Goal: Navigation & Orientation: Find specific page/section

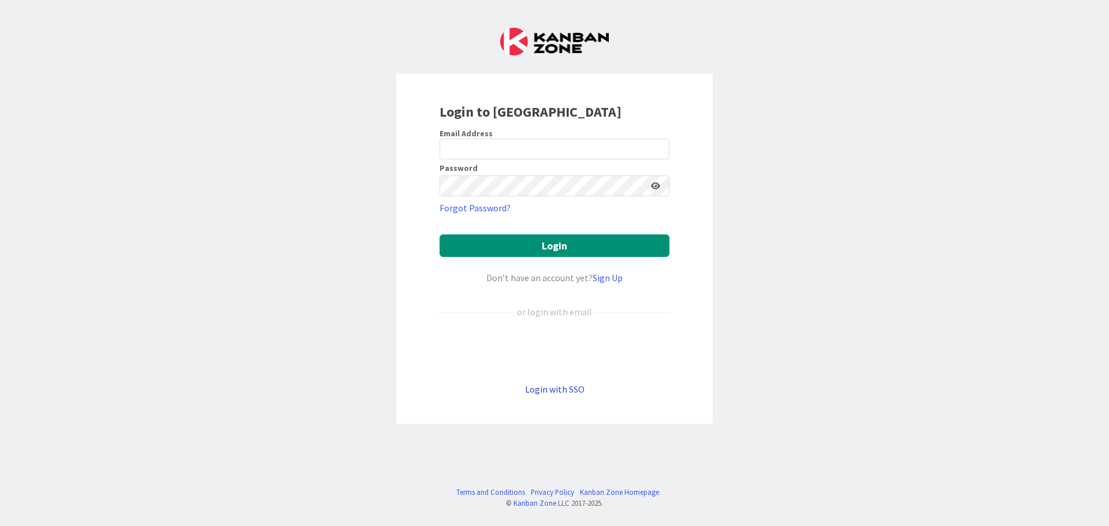
click at [545, 389] on link "Login with SSO" at bounding box center [554, 389] width 59 height 12
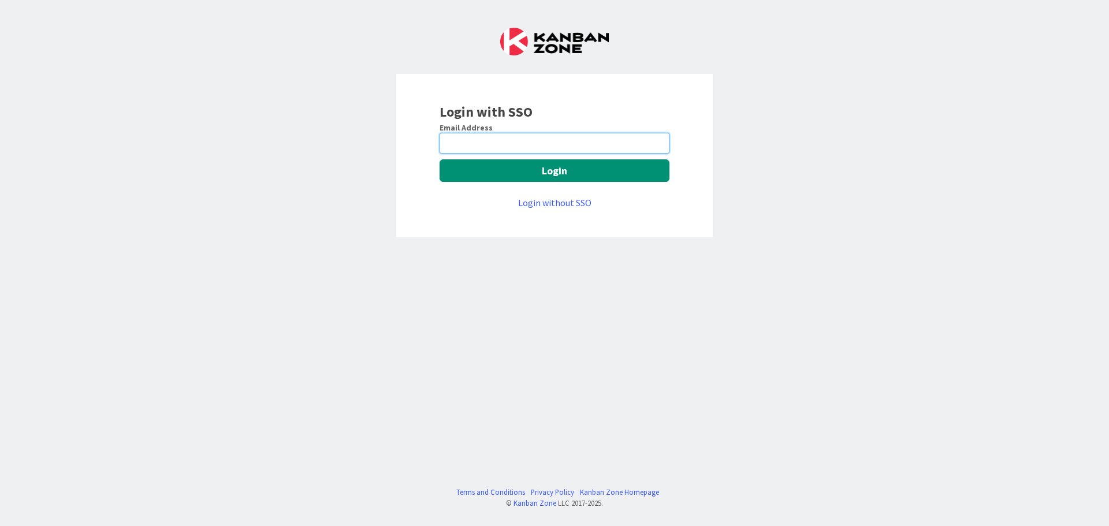
click at [512, 143] on input "email" at bounding box center [555, 143] width 230 height 21
type input "pankaj.soni@mrcglobal.com"
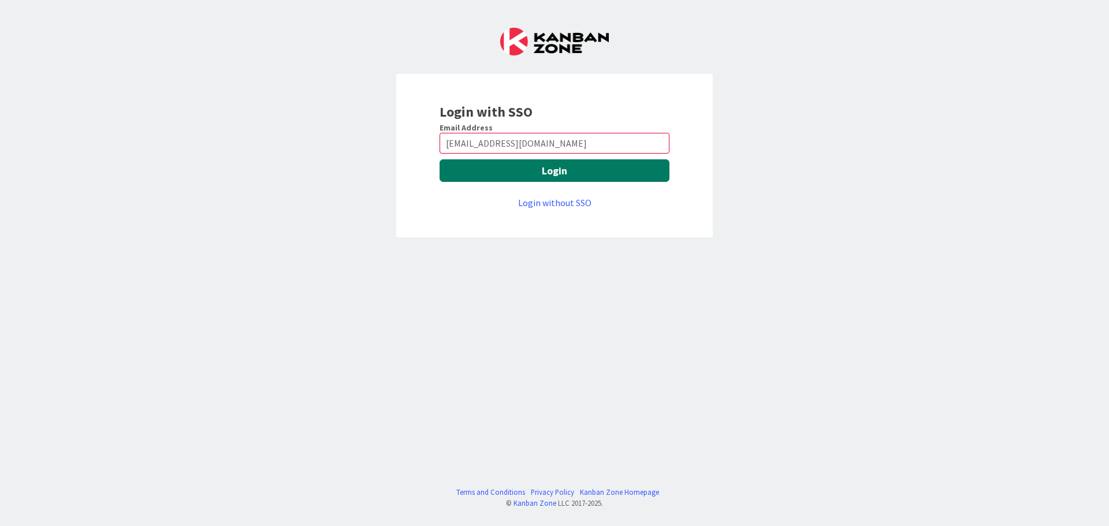
click at [505, 176] on button "Login" at bounding box center [555, 170] width 230 height 23
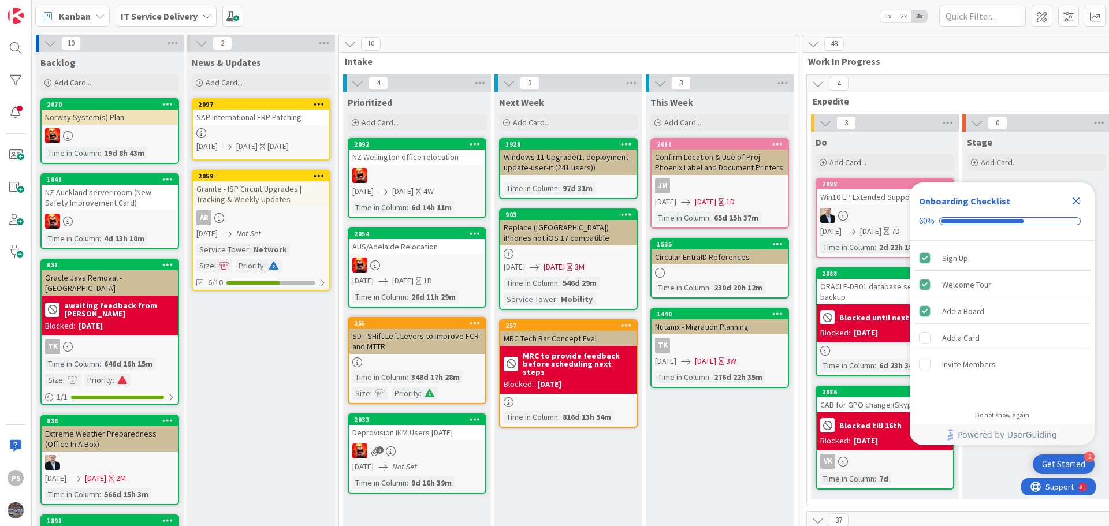
click at [1071, 200] on icon "Close Checklist" at bounding box center [1076, 201] width 14 height 14
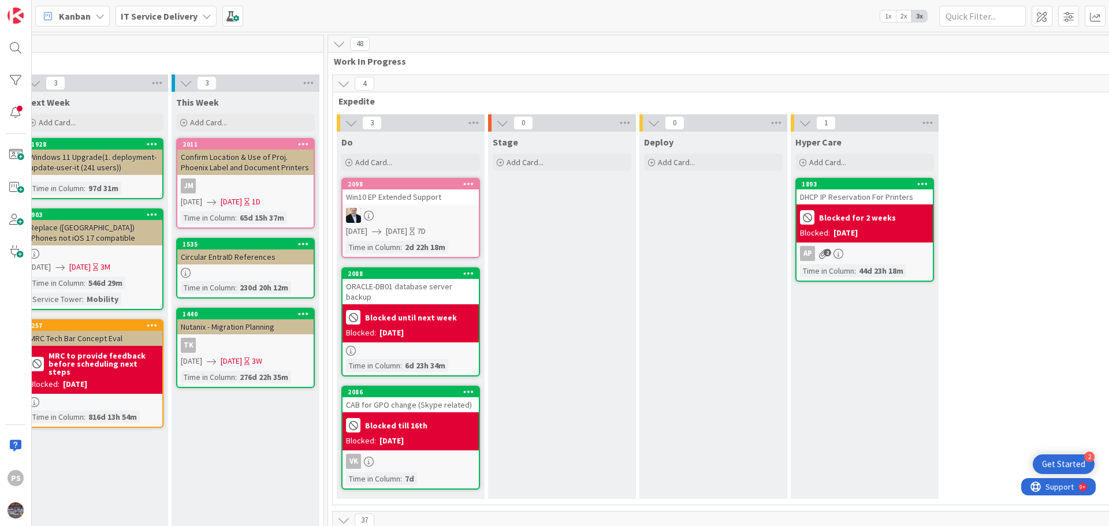
scroll to position [0, 478]
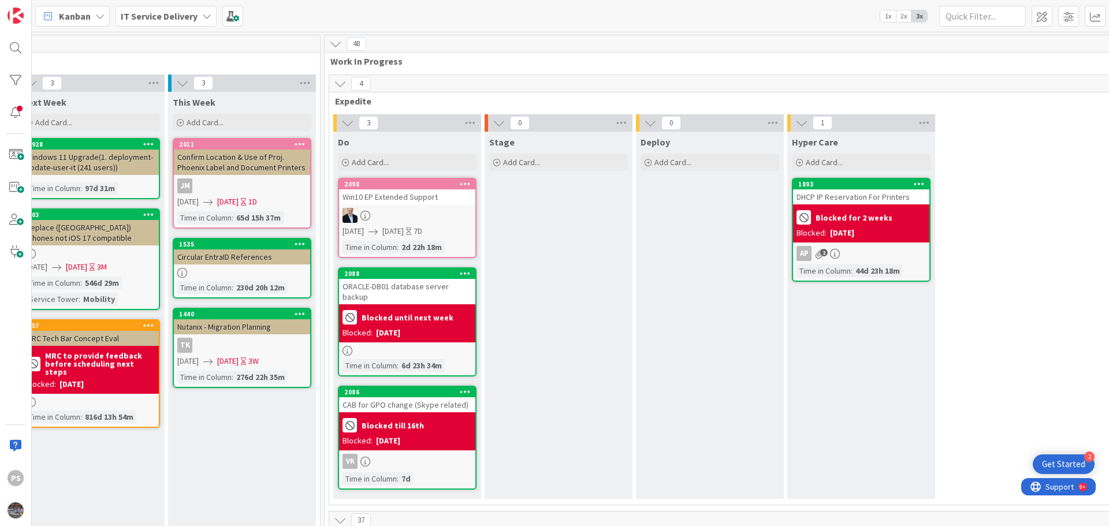
click at [507, 223] on div "Stage Add Card..." at bounding box center [559, 315] width 148 height 367
click at [475, 220] on div "2098 Win10 EP Extended Support [DATE] [DATE] 7D Time in [GEOGRAPHIC_DATA] : 2d …" at bounding box center [407, 218] width 139 height 80
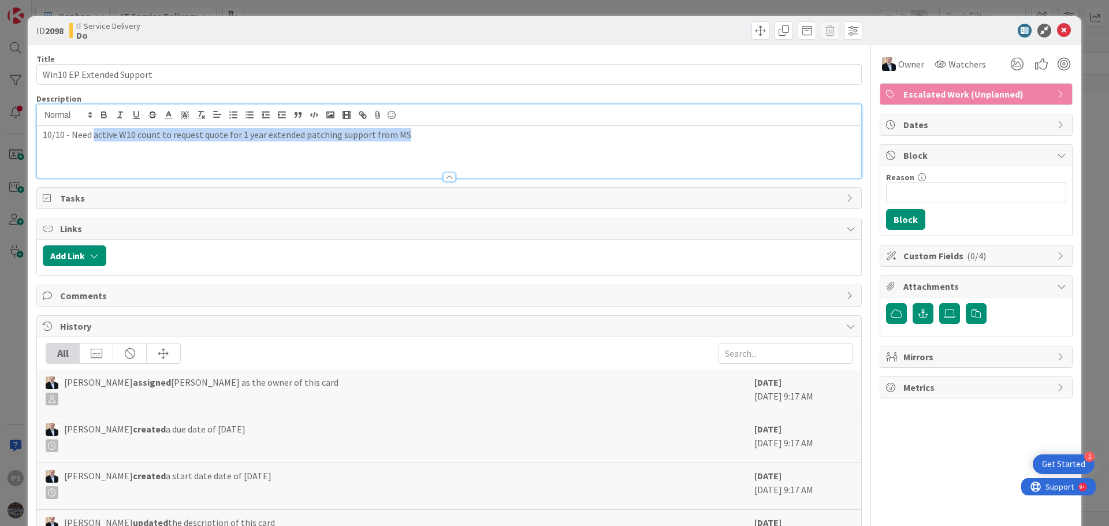
drag, startPoint x: 109, startPoint y: 121, endPoint x: 438, endPoint y: 143, distance: 329.9
click at [435, 143] on div "10/10 - Need active W10 count to request quote for 1 year extended patching sup…" at bounding box center [449, 152] width 824 height 52
click at [440, 143] on div "10/10 - Need active W10 count to request quote for 1 year extended patching sup…" at bounding box center [449, 152] width 824 height 52
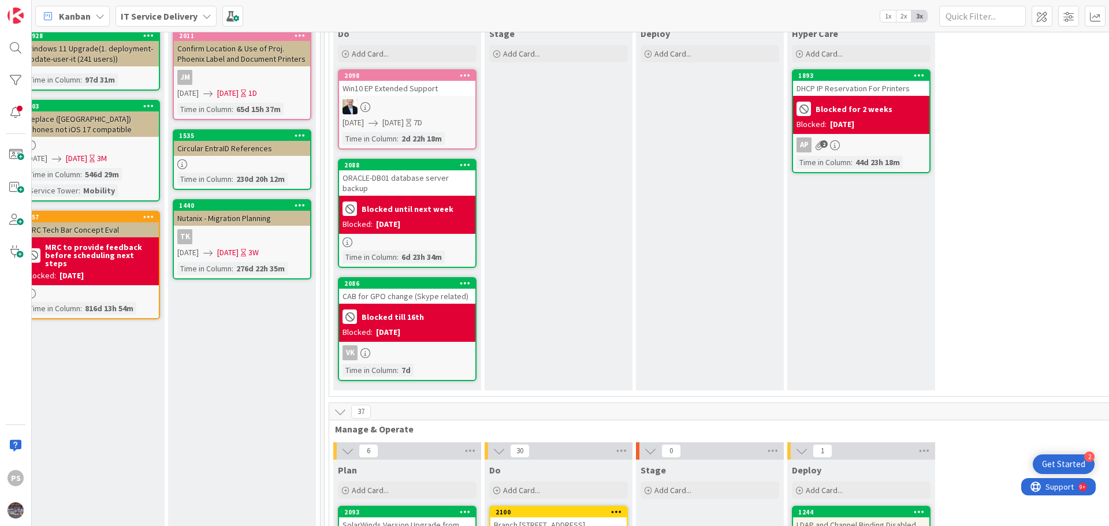
scroll to position [116, 478]
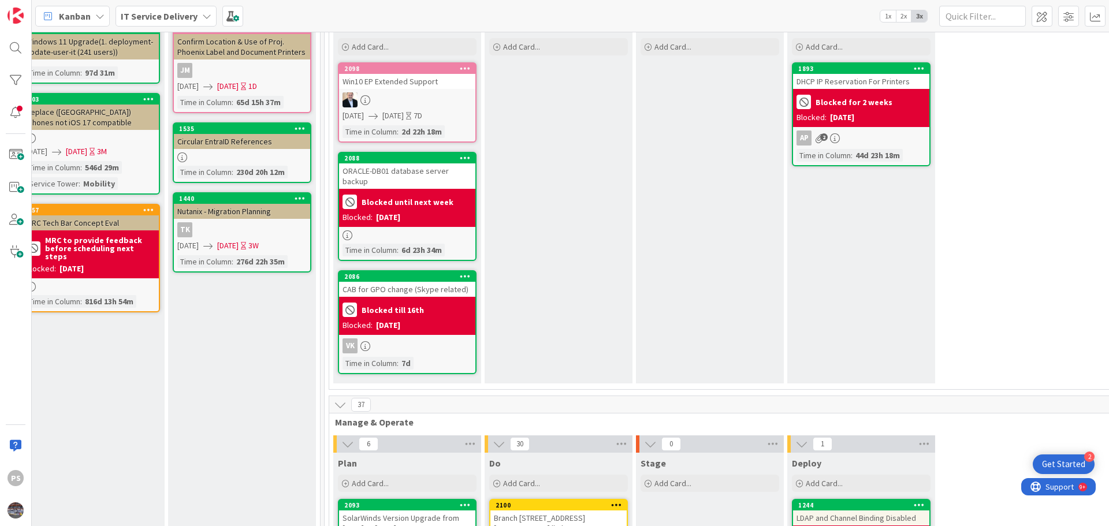
click at [426, 189] on div "Blocked until next week Blocked: [DATE]" at bounding box center [407, 208] width 136 height 38
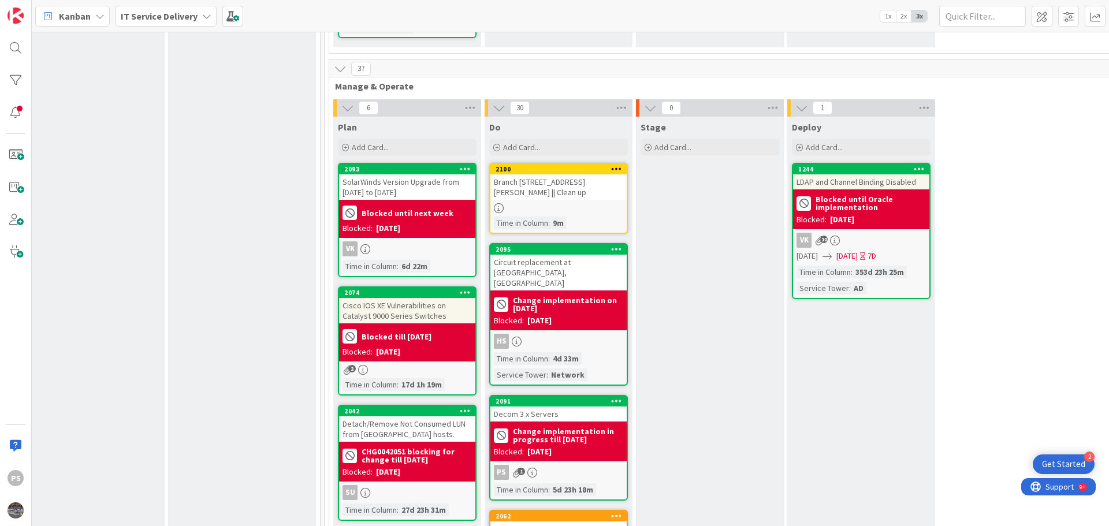
scroll to position [462, 478]
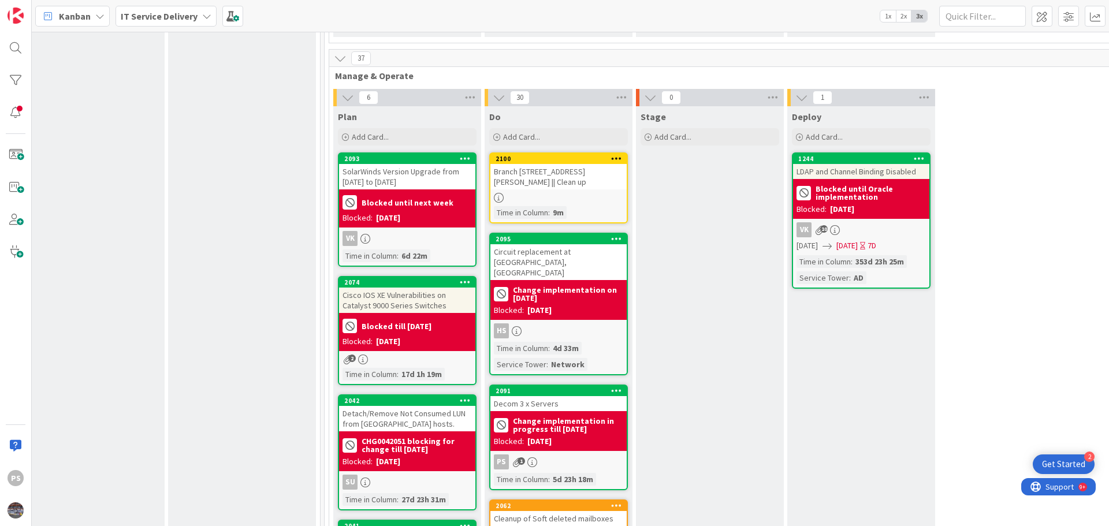
click at [897, 164] on div "LDAP and Channel Binding Disabled" at bounding box center [861, 171] width 136 height 15
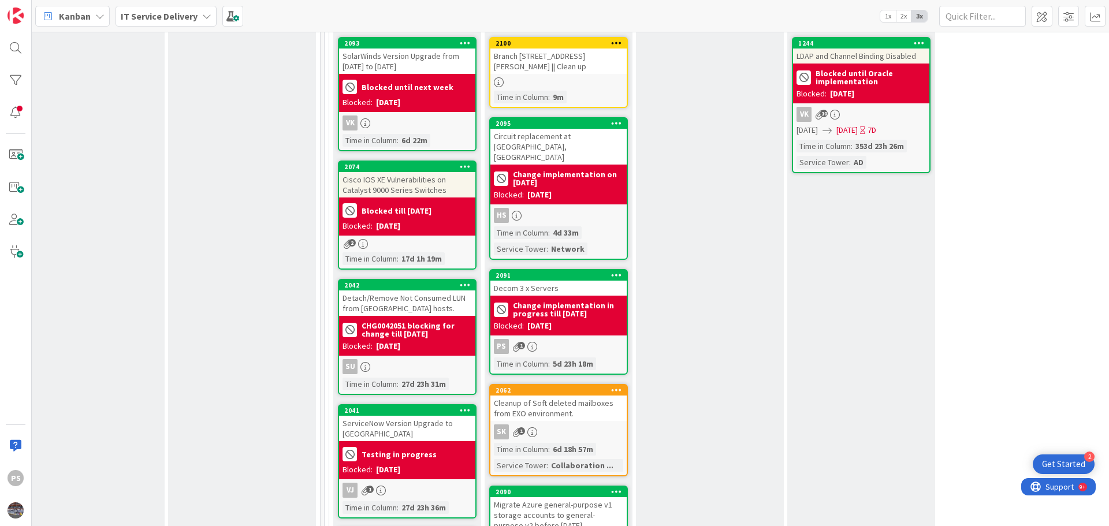
click at [565, 281] on div "Decom 3 x Servers" at bounding box center [558, 288] width 136 height 15
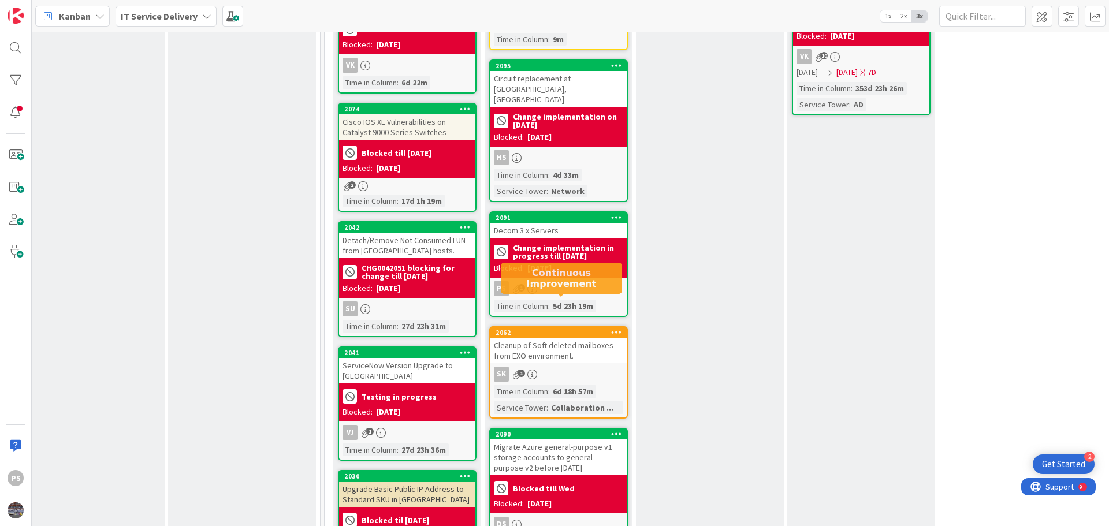
click at [424, 258] on div "CHG0042051 blocking for change till [DATE] Blocked: [DATE]" at bounding box center [407, 278] width 136 height 40
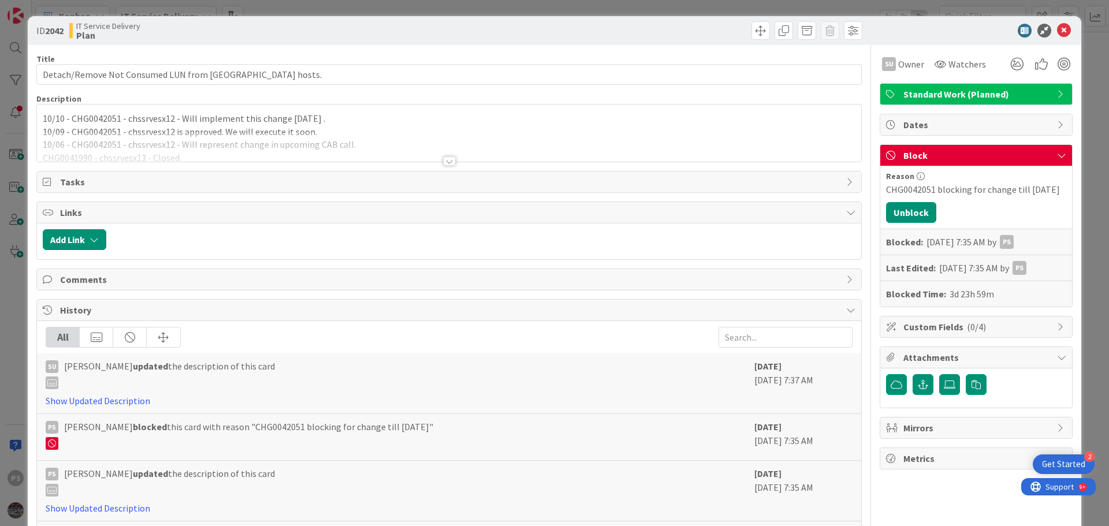
click at [162, 120] on p "10/10 - CHG0042051 - chssrvesx12 - Will implement this change [DATE] ." at bounding box center [449, 118] width 813 height 13
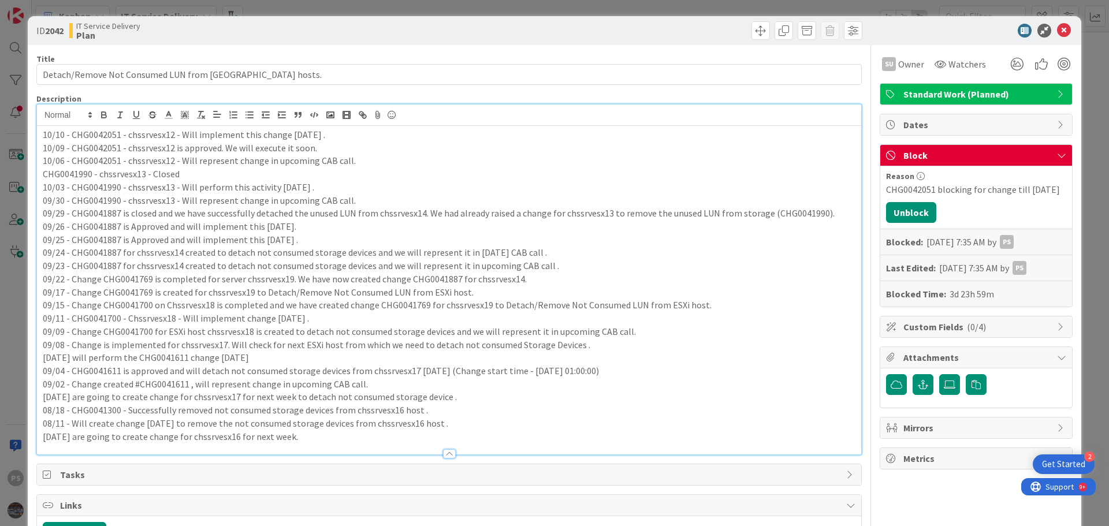
click at [329, 138] on p "10/10 - CHG0042051 - chssrvesx12 - Will implement this change [DATE] ." at bounding box center [449, 134] width 813 height 13
click at [95, 139] on p "10/10 - CHG0042051 - chssrvesx12 - Will implement this change [DATE] ." at bounding box center [449, 134] width 813 height 13
copy p "CHG0042051"
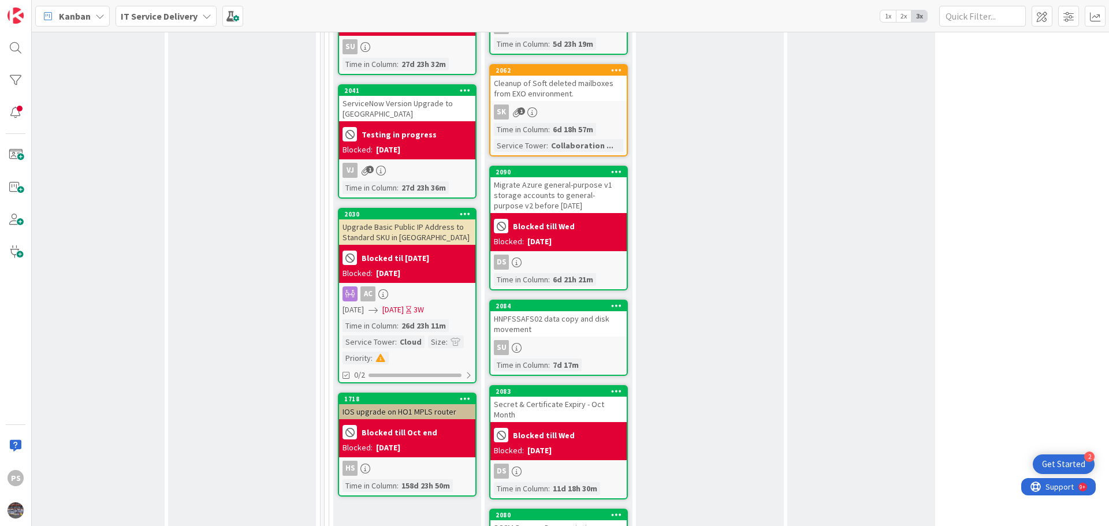
scroll to position [924, 478]
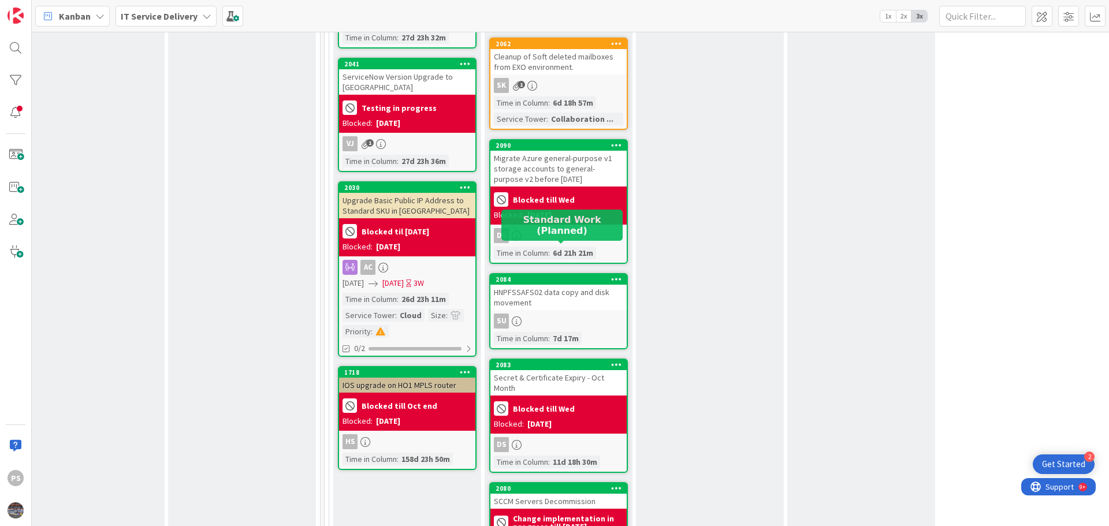
click at [567, 275] on div "2084" at bounding box center [561, 279] width 131 height 8
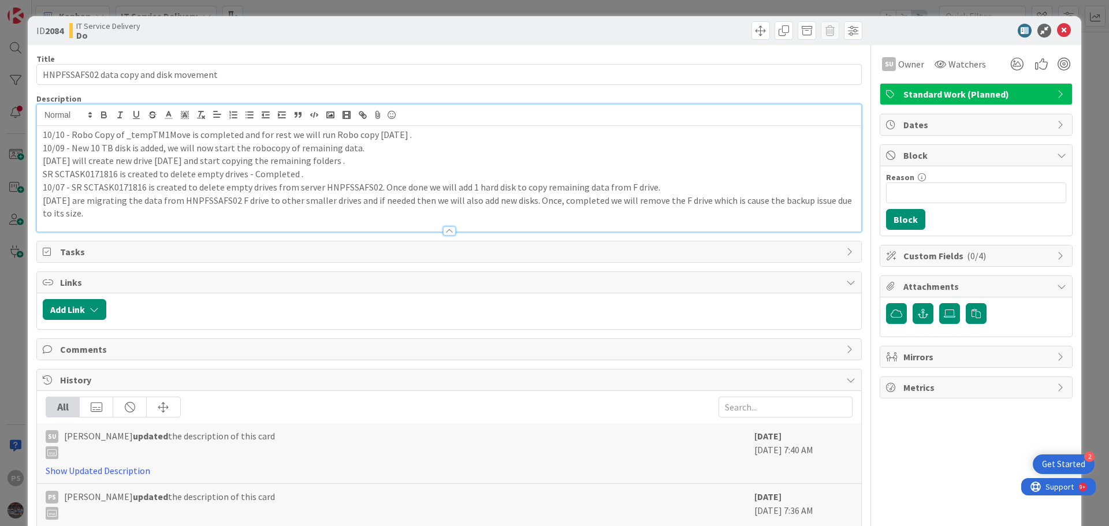
click at [436, 121] on div "10/10 - Robo Copy of _tempTM1Move is completed and for rest we will run Robo co…" at bounding box center [449, 168] width 824 height 127
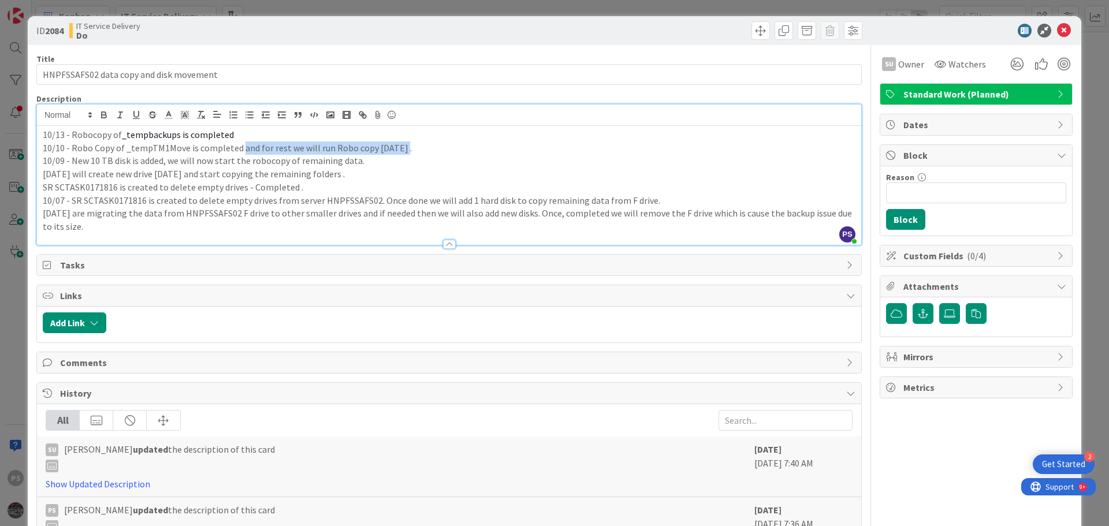
drag, startPoint x: 401, startPoint y: 147, endPoint x: 243, endPoint y: 155, distance: 158.4
click at [238, 149] on p "10/10 - Robo Copy of _tempTM1Move is completed and for rest we will run Robo co…" at bounding box center [449, 148] width 813 height 13
copy p "and for rest we will run Robo copy [DATE] ."
click at [258, 135] on p "10/13 - Robocopy of _tempbackups is completed" at bounding box center [449, 134] width 813 height 13
click at [1057, 28] on icon at bounding box center [1064, 31] width 14 height 14
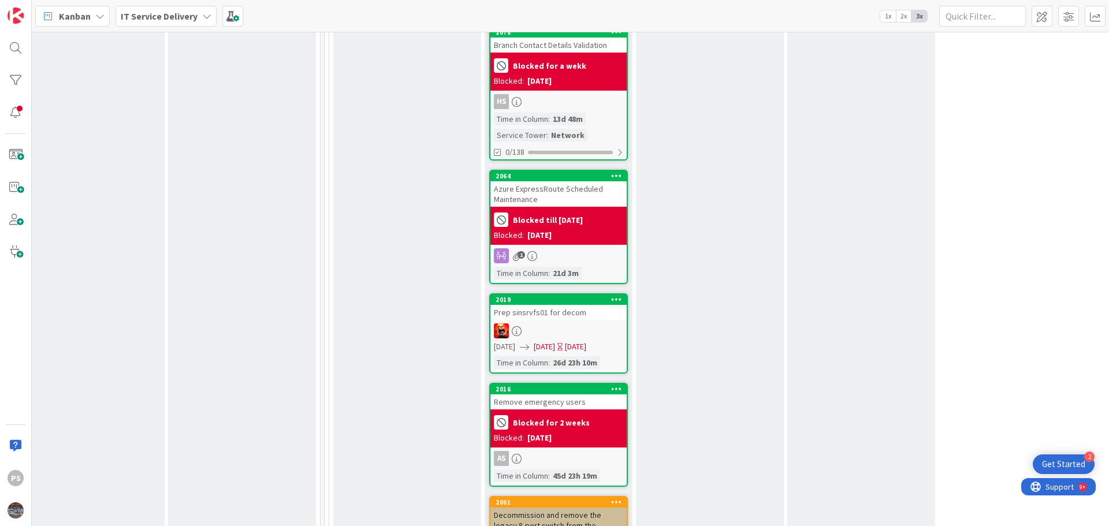
scroll to position [1675, 478]
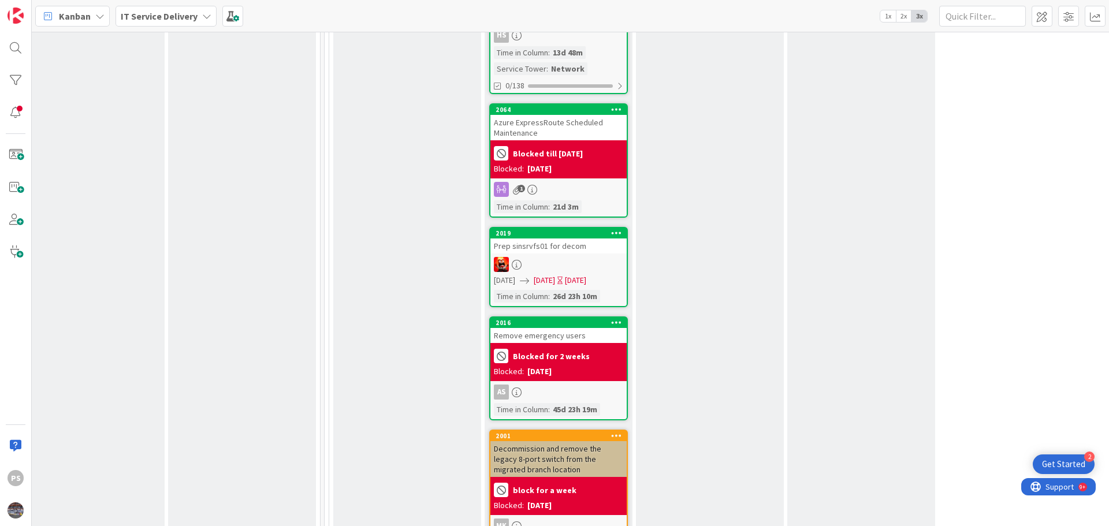
click at [565, 227] on div "2019 Prep sinsrvfs01 for decom [DATE] [DATE] [DATE] Time in [GEOGRAPHIC_DATA] :…" at bounding box center [558, 267] width 139 height 80
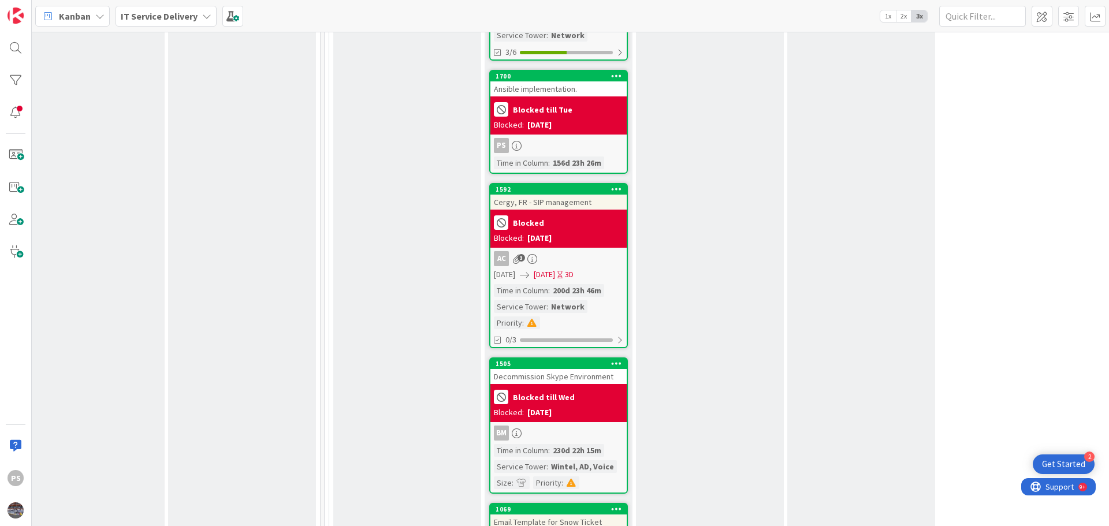
scroll to position [3350, 478]
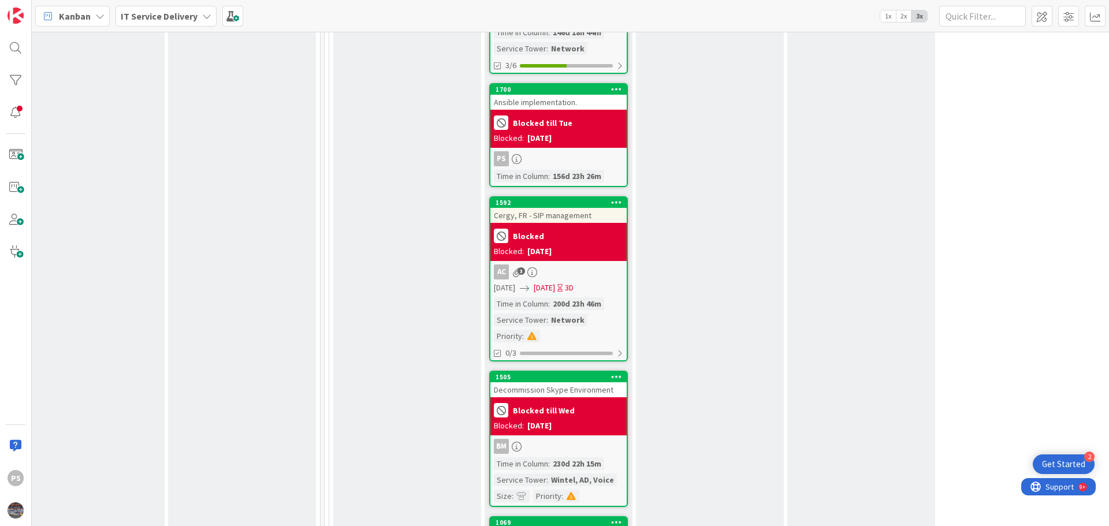
click at [530, 208] on div "Cergy, FR - SIP management" at bounding box center [558, 215] width 136 height 15
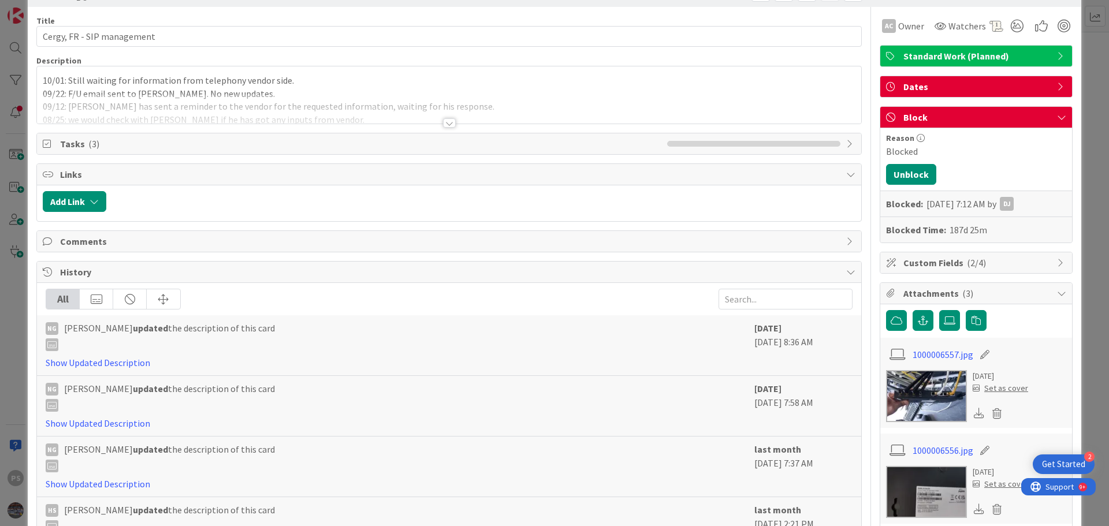
scroll to position [116, 0]
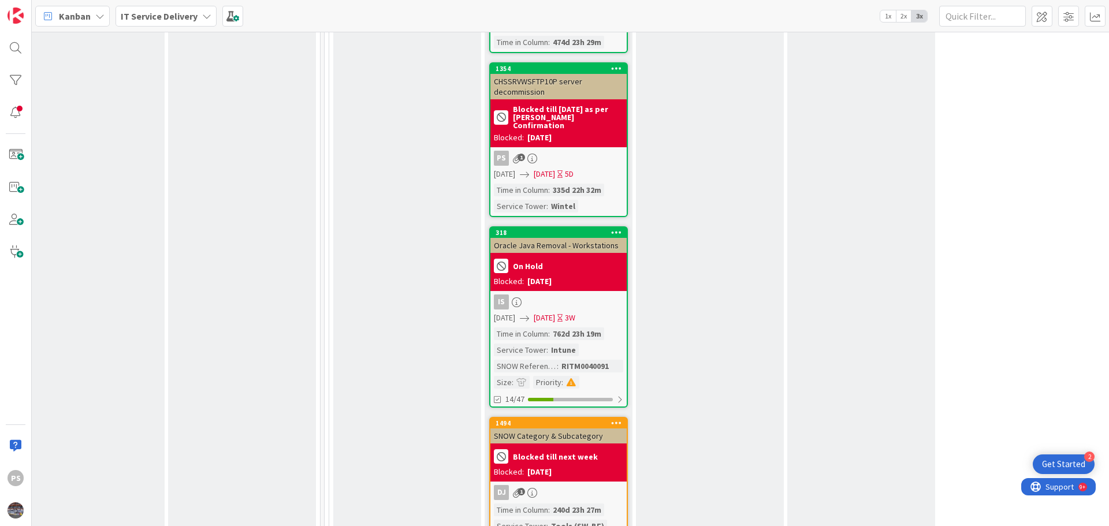
scroll to position [3870, 478]
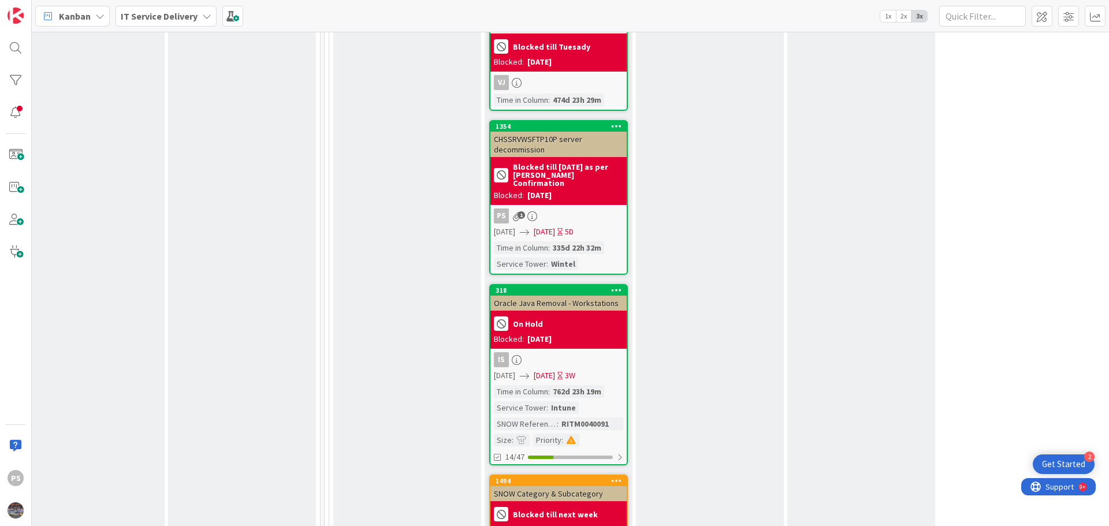
click at [561, 132] on div "CHSSRVWSFTP10P server decommission" at bounding box center [558, 144] width 136 height 25
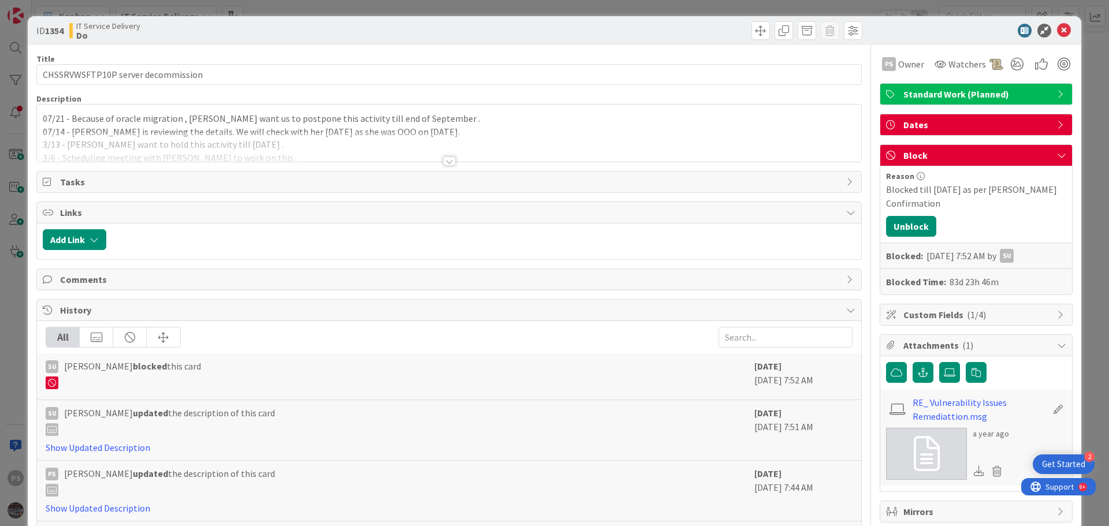
click at [431, 117] on div "07/21 - Because of oracle migration , [PERSON_NAME] want us to postpone this ac…" at bounding box center [449, 133] width 824 height 57
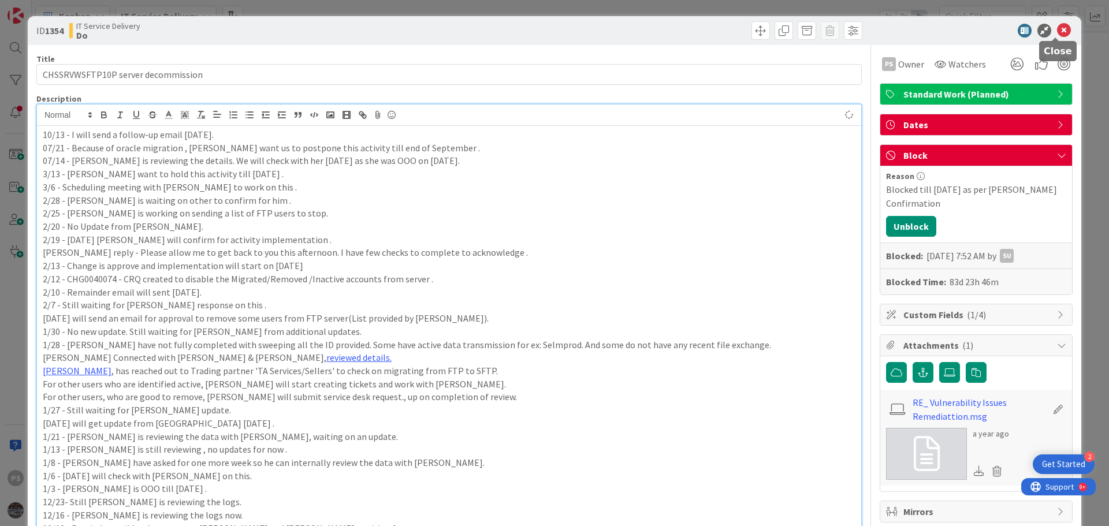
click at [1057, 25] on icon at bounding box center [1064, 31] width 14 height 14
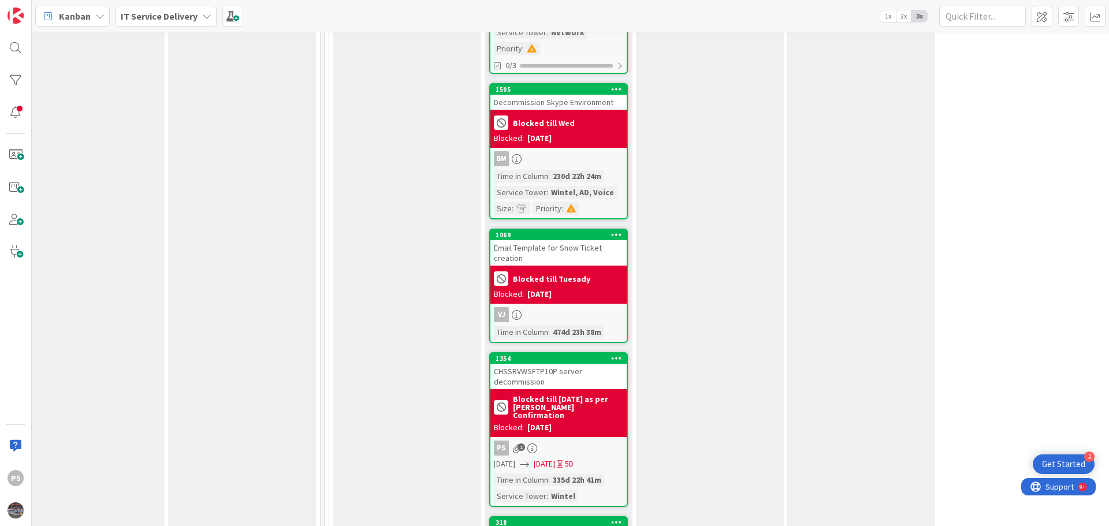
scroll to position [3927, 478]
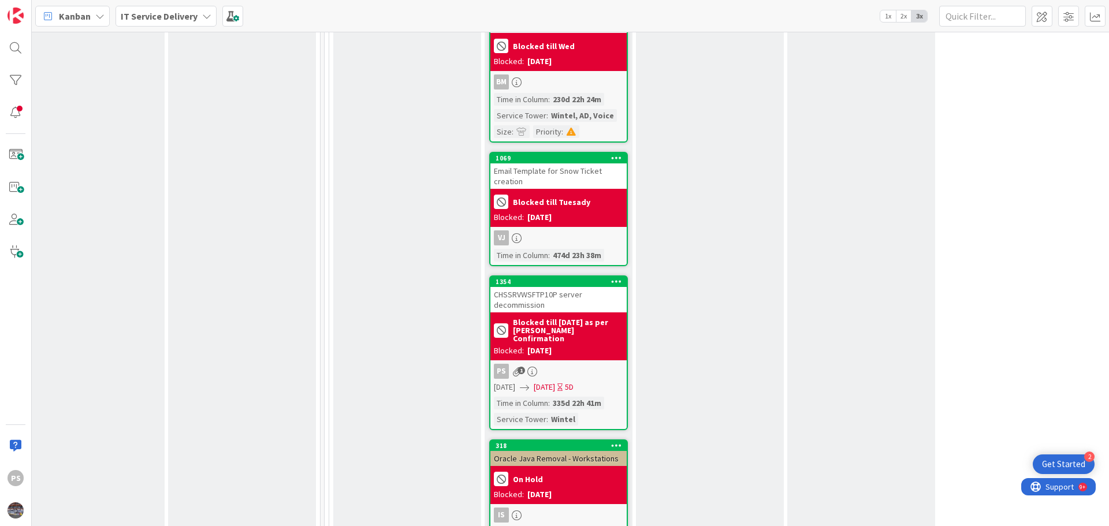
click at [564, 287] on div "CHSSRVWSFTP10P server decommission" at bounding box center [558, 299] width 136 height 25
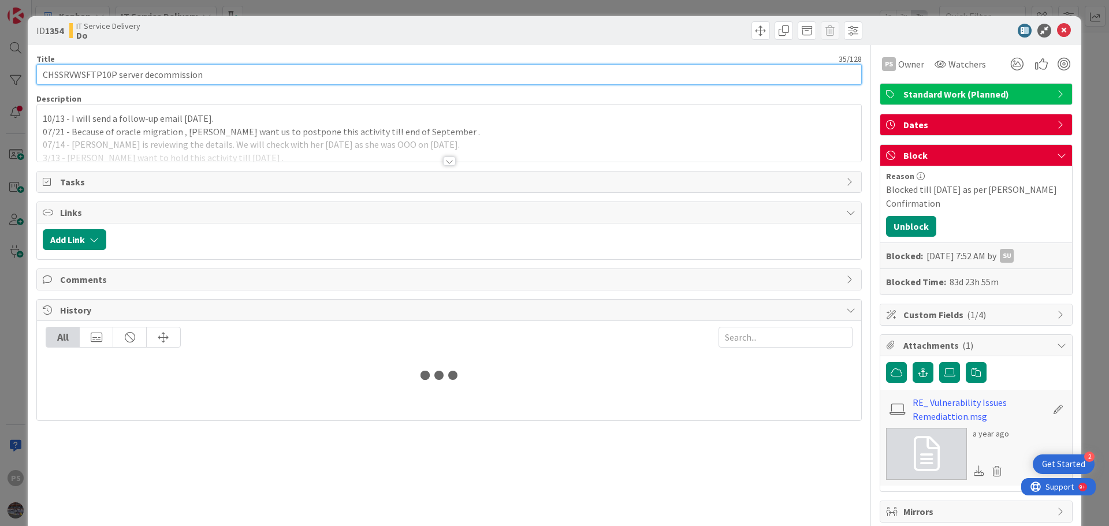
click at [85, 73] on input "CHSSRVWSFTP10P server decommission" at bounding box center [448, 74] width 825 height 21
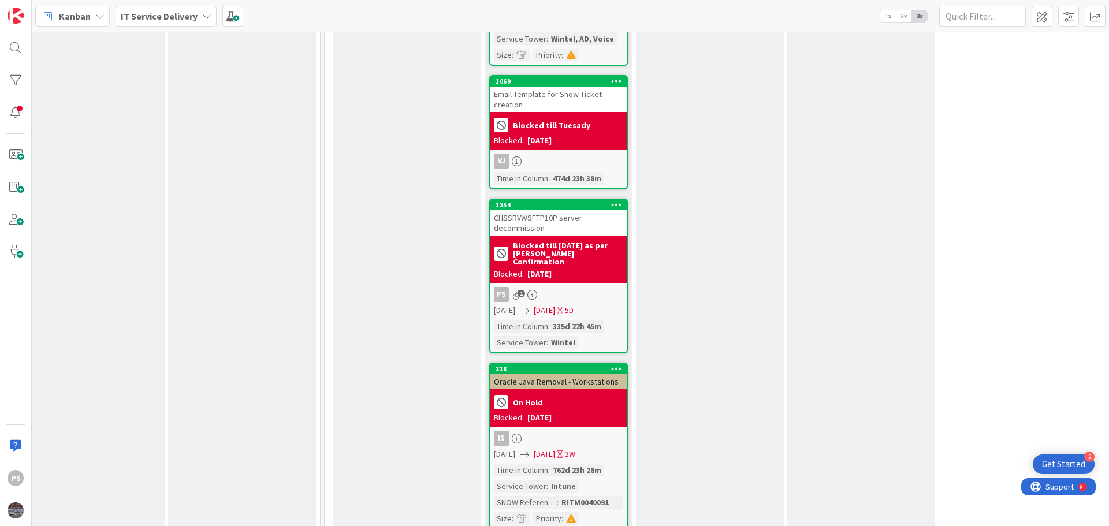
click at [582, 210] on div "CHSSRVWSFTP10P server decommission" at bounding box center [558, 222] width 136 height 25
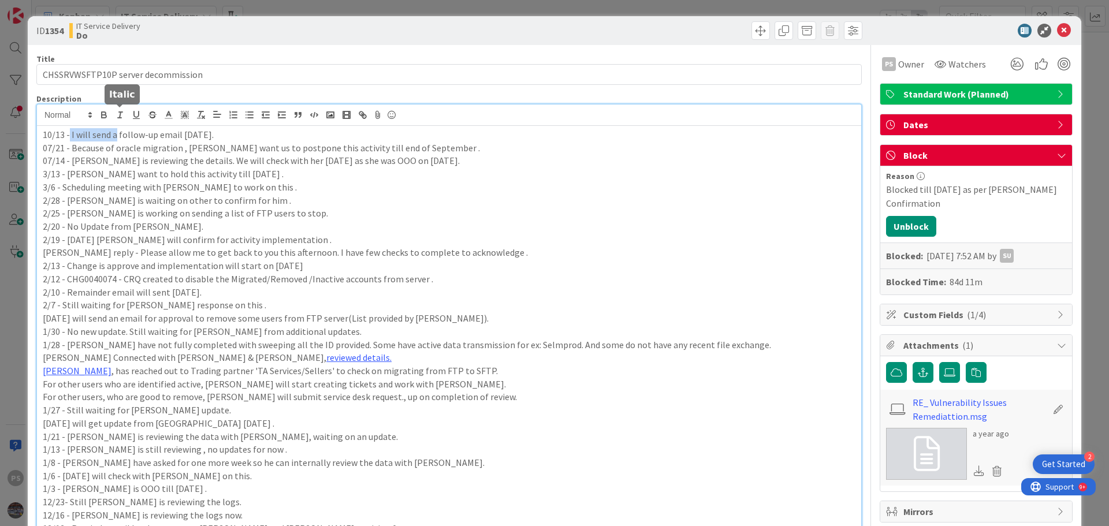
drag, startPoint x: 69, startPoint y: 118, endPoint x: 115, endPoint y: 116, distance: 46.3
click at [115, 116] on div "10/13 - I will send a follow-up email [DATE]. 07/21 - Because of oracle migrati…" at bounding box center [449, 503] width 824 height 796
click at [1057, 31] on icon at bounding box center [1064, 31] width 14 height 14
